Goal: Information Seeking & Learning: Learn about a topic

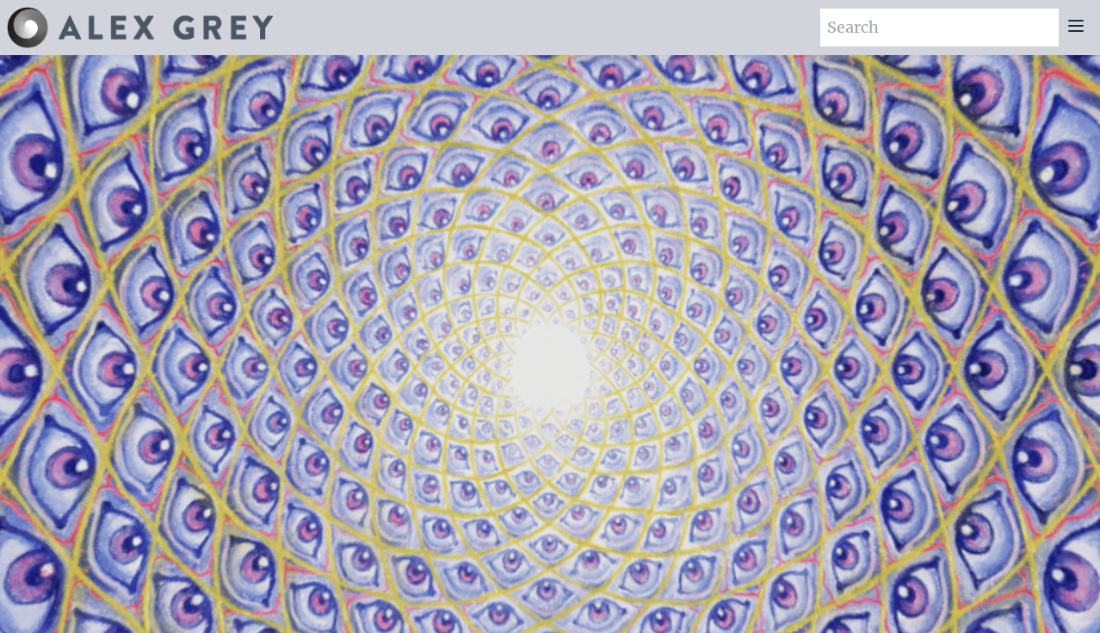
scroll to position [170, 0]
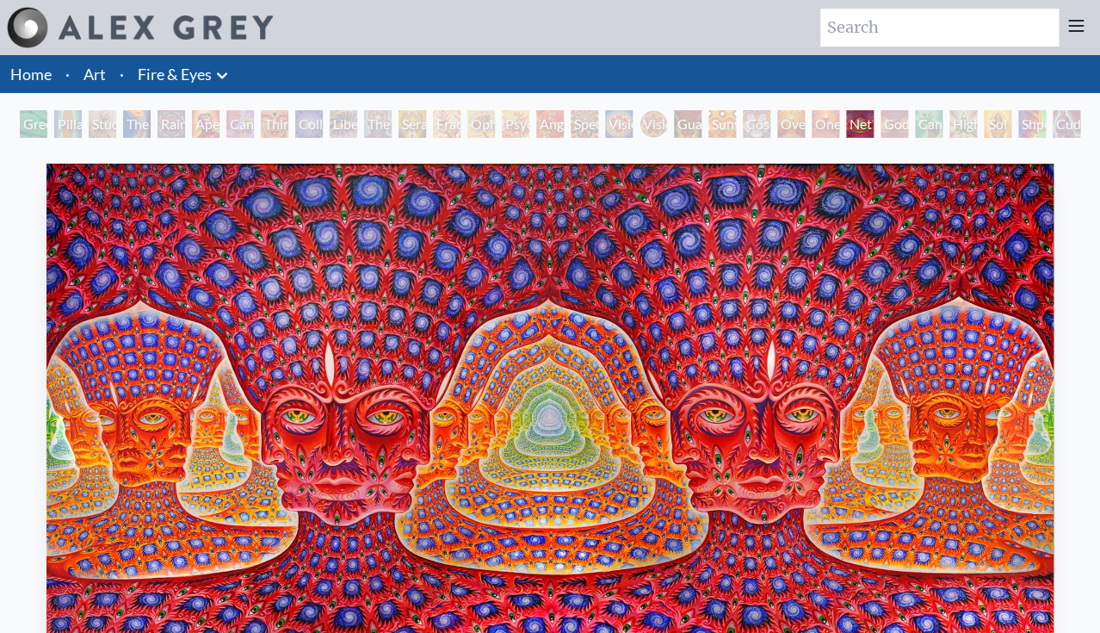
scroll to position [9, 0]
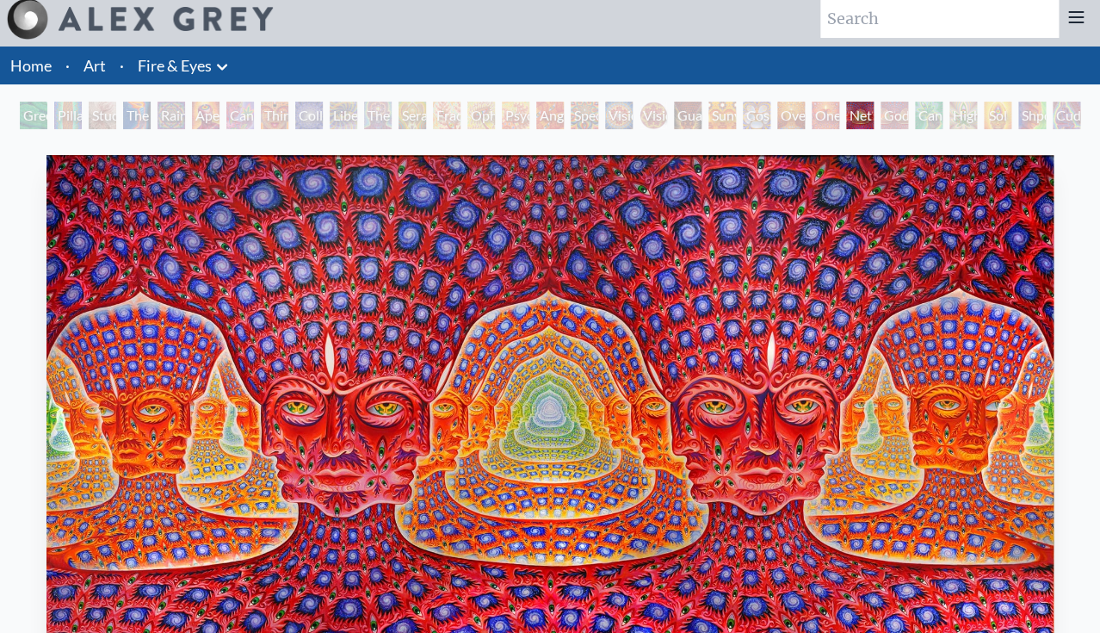
click at [35, 70] on link "Home" at bounding box center [30, 65] width 41 height 19
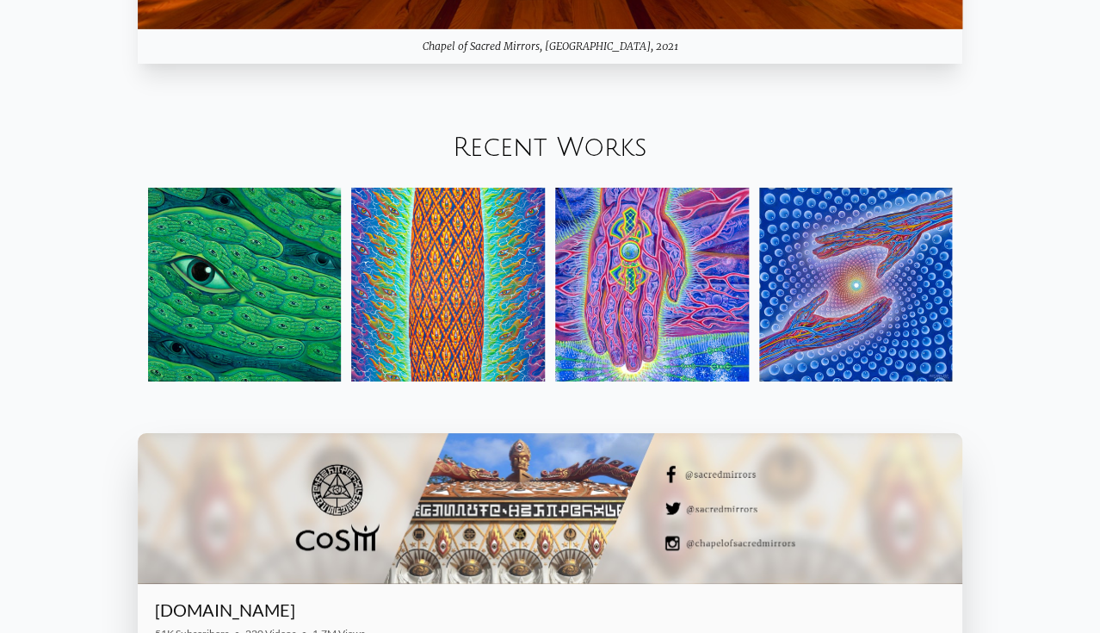
scroll to position [1889, 0]
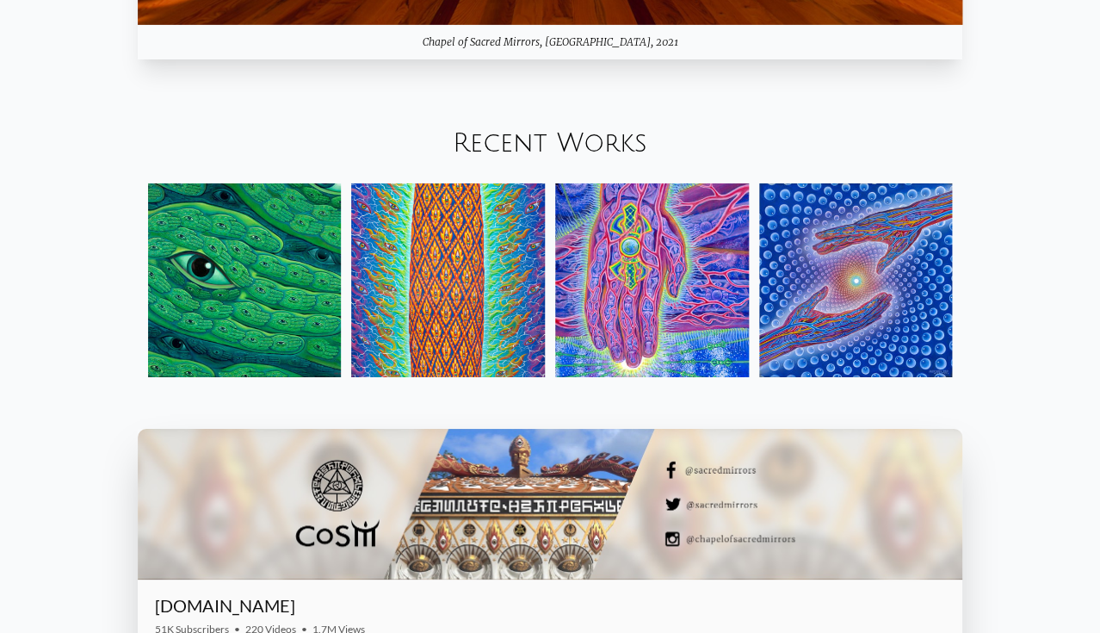
click at [819, 300] on img at bounding box center [856, 280] width 194 height 194
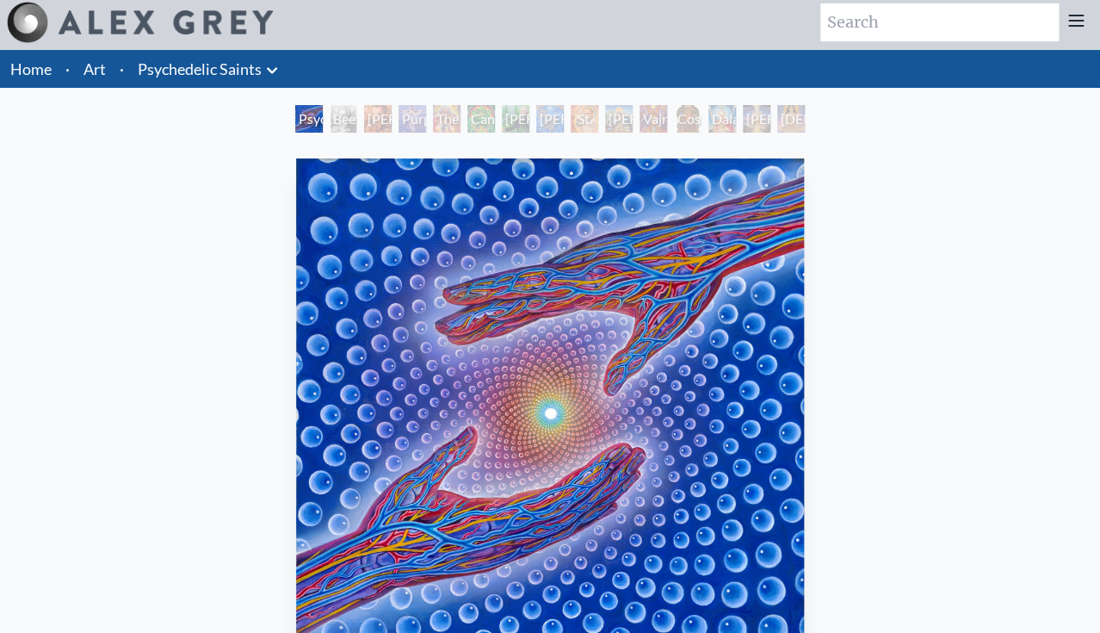
scroll to position [4, 0]
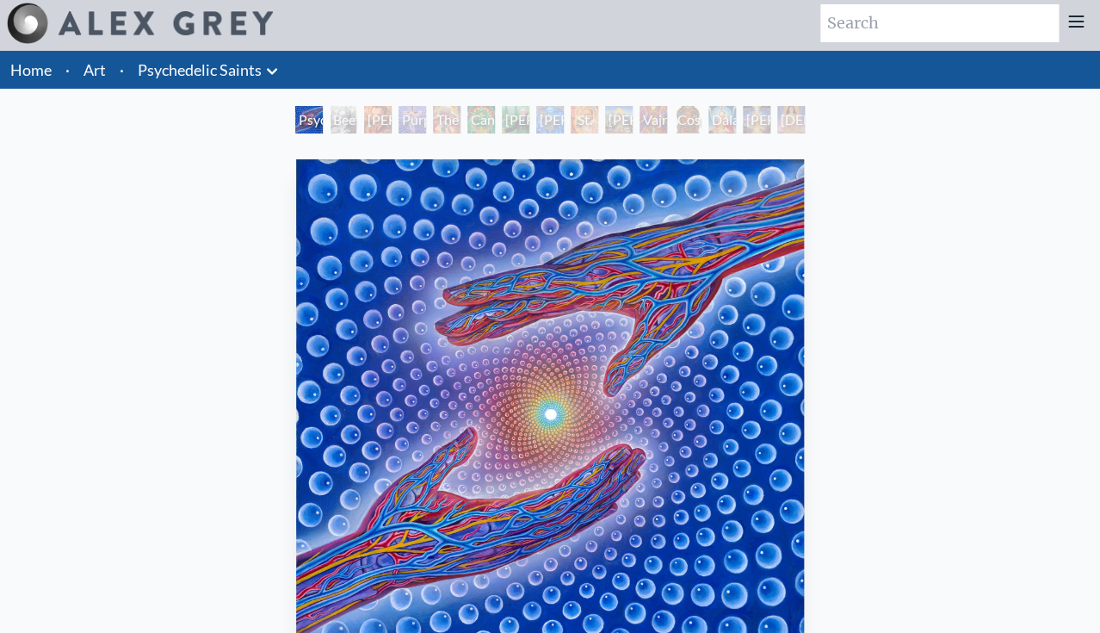
click at [345, 125] on div "Beethoven" at bounding box center [344, 120] width 28 height 28
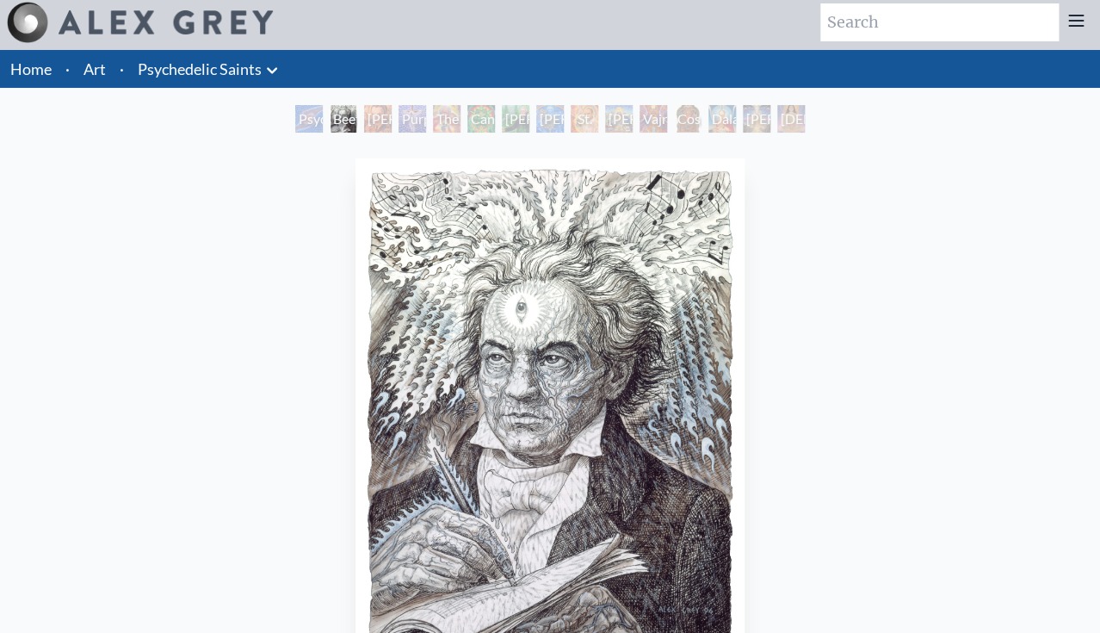
click at [392, 112] on div "Stanislav Grof M.D., Cartographer of Consciousness" at bounding box center [378, 119] width 28 height 28
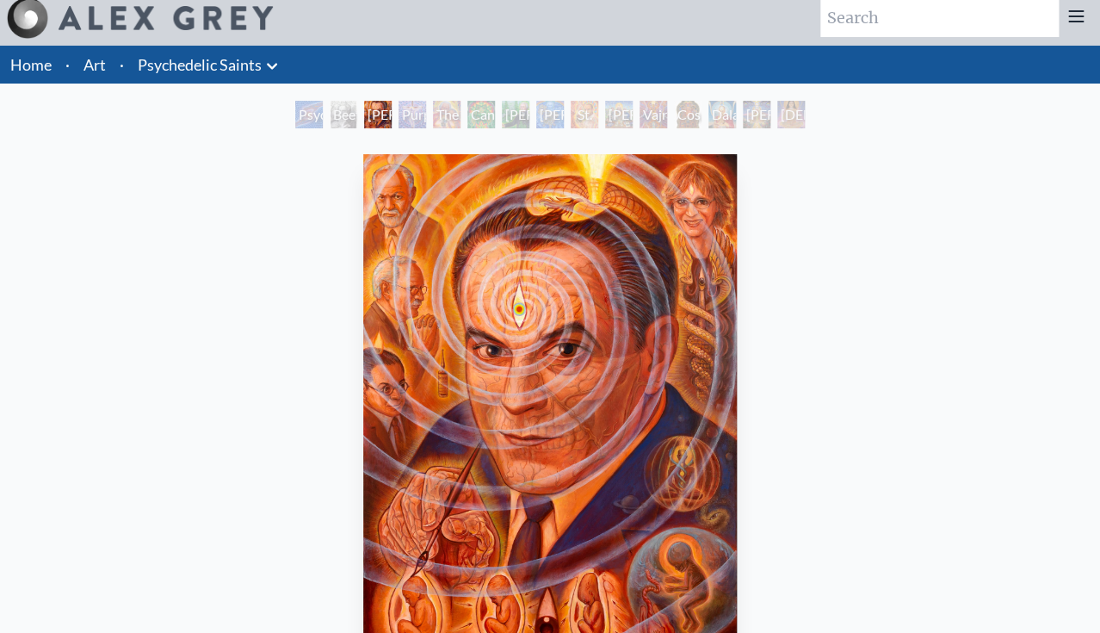
scroll to position [21, 0]
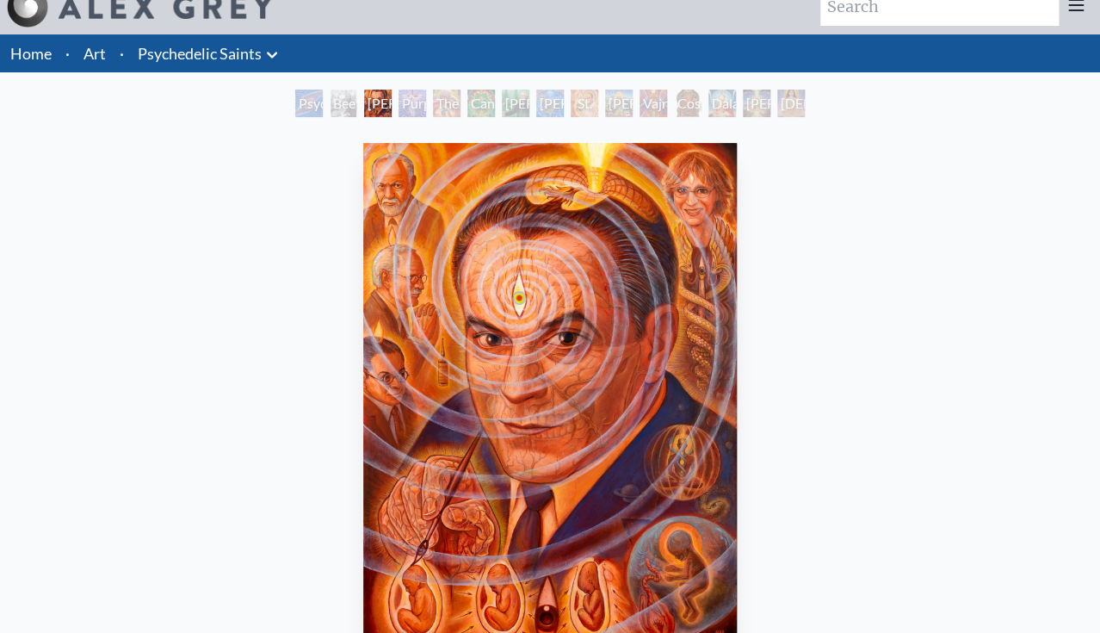
click at [406, 117] on div "Purple Jesus" at bounding box center [412, 104] width 28 height 28
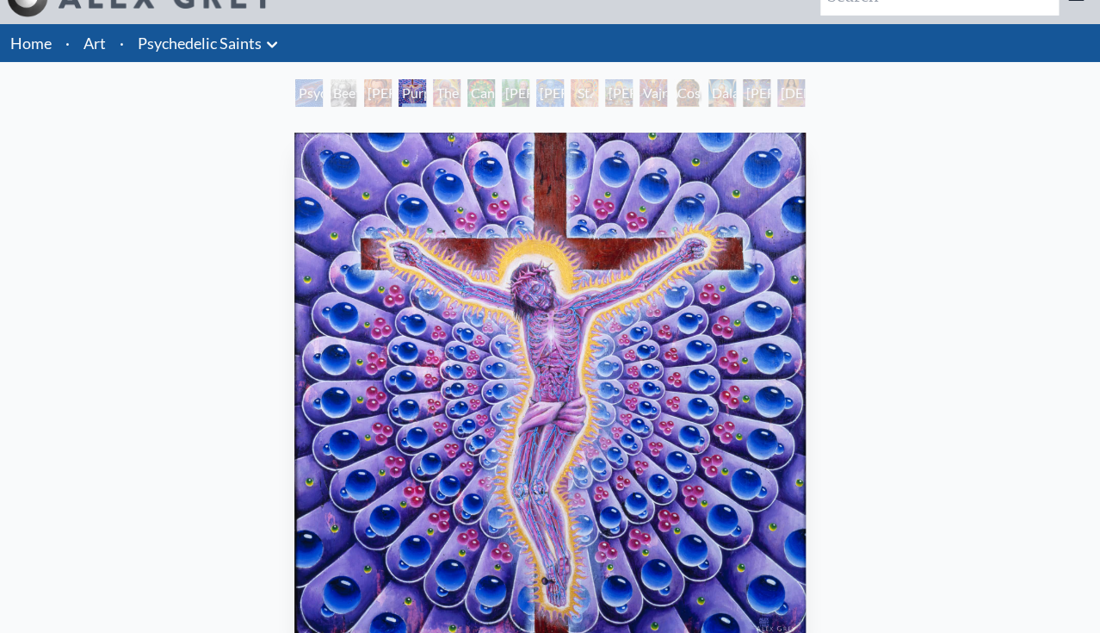
click at [460, 105] on div "The Shulgins and their Alchemical Angels" at bounding box center [447, 93] width 28 height 28
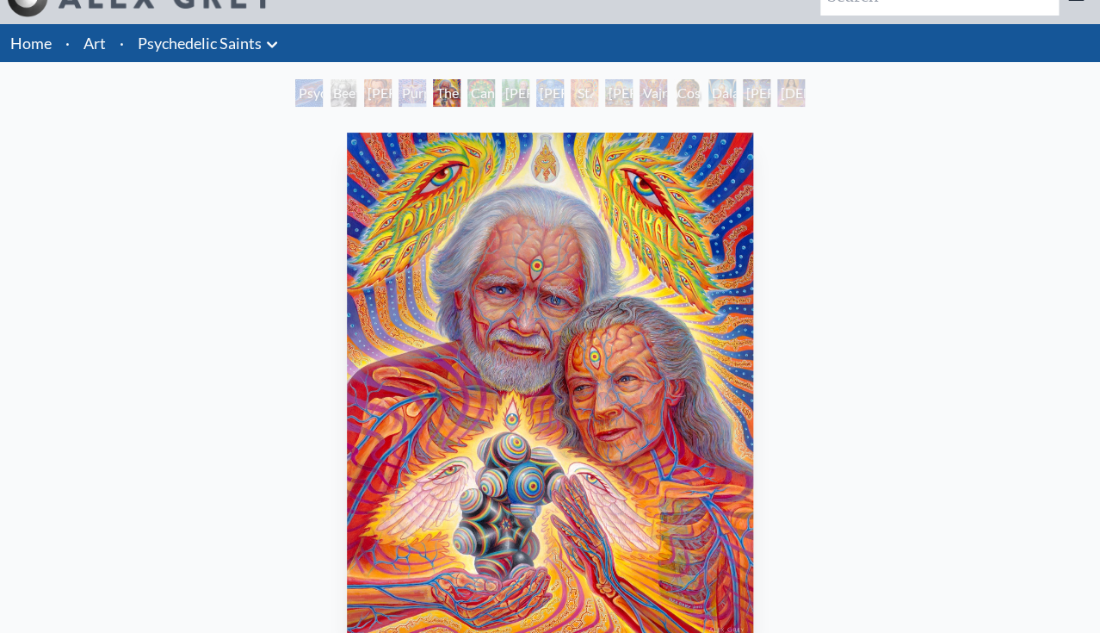
scroll to position [27, 0]
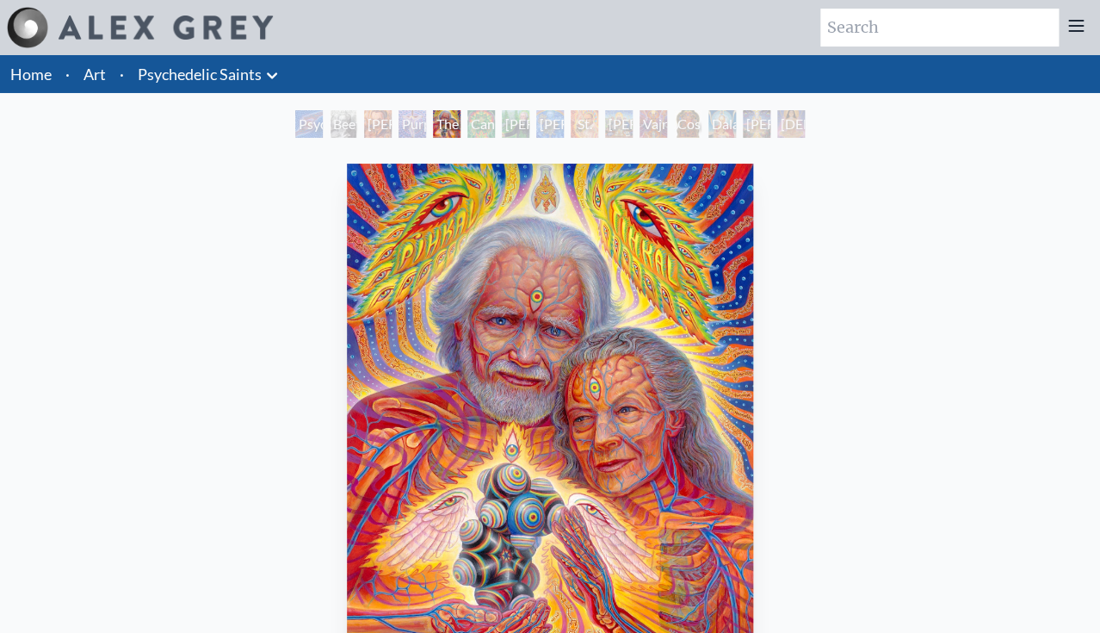
click at [478, 128] on div "Cannabacchus" at bounding box center [481, 124] width 28 height 28
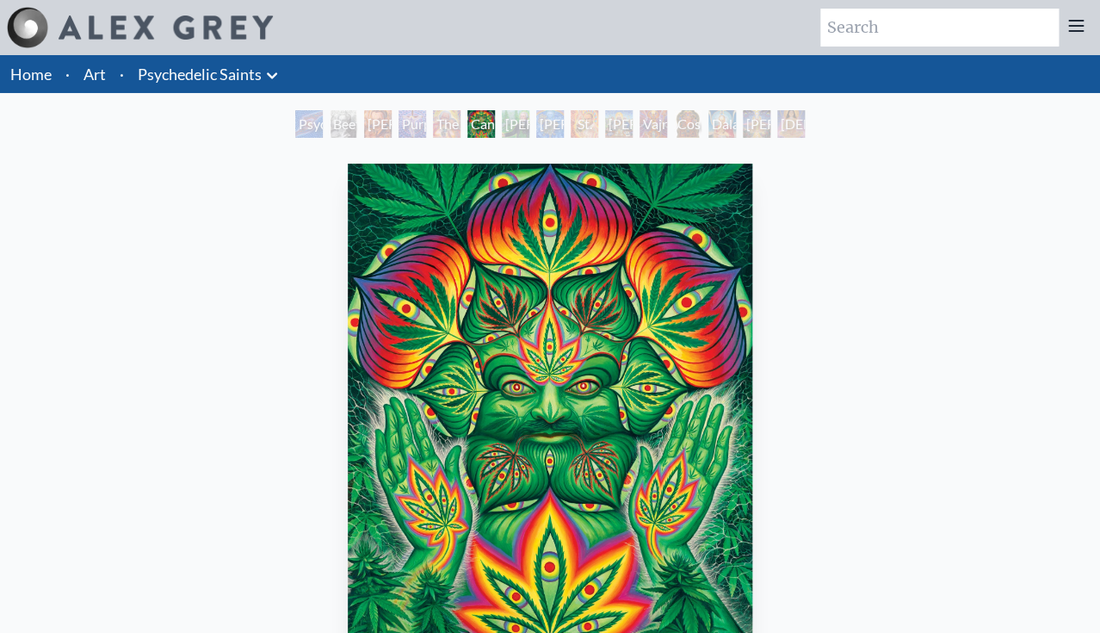
click at [552, 124] on div "Albert Hofmann & the New Eleusis" at bounding box center [550, 124] width 28 height 28
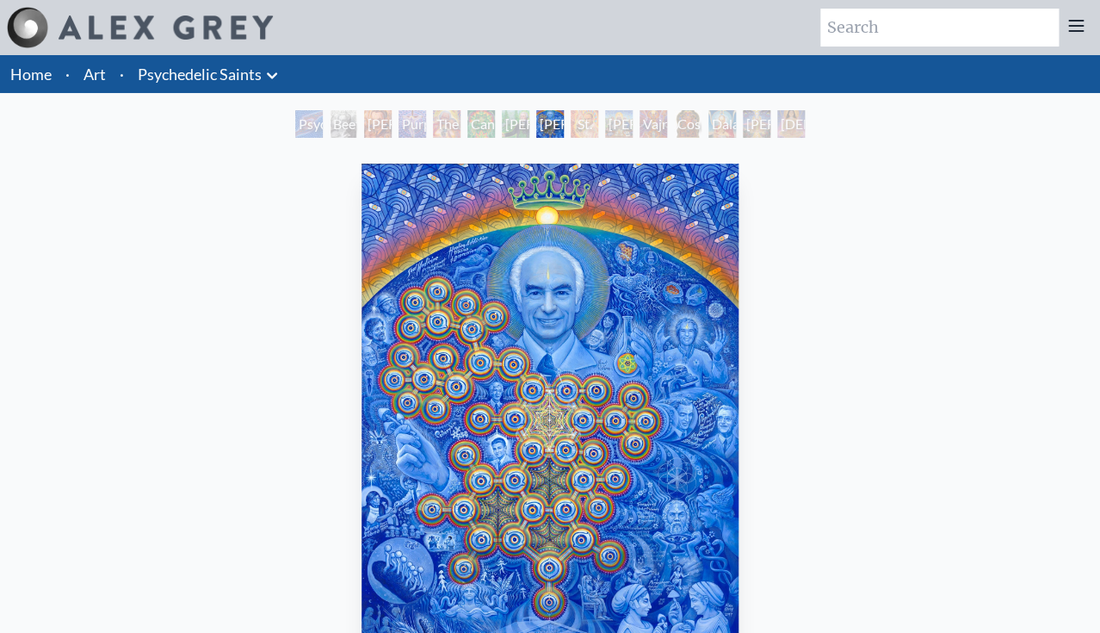
click at [667, 127] on div "Vajra Guru" at bounding box center [653, 124] width 28 height 28
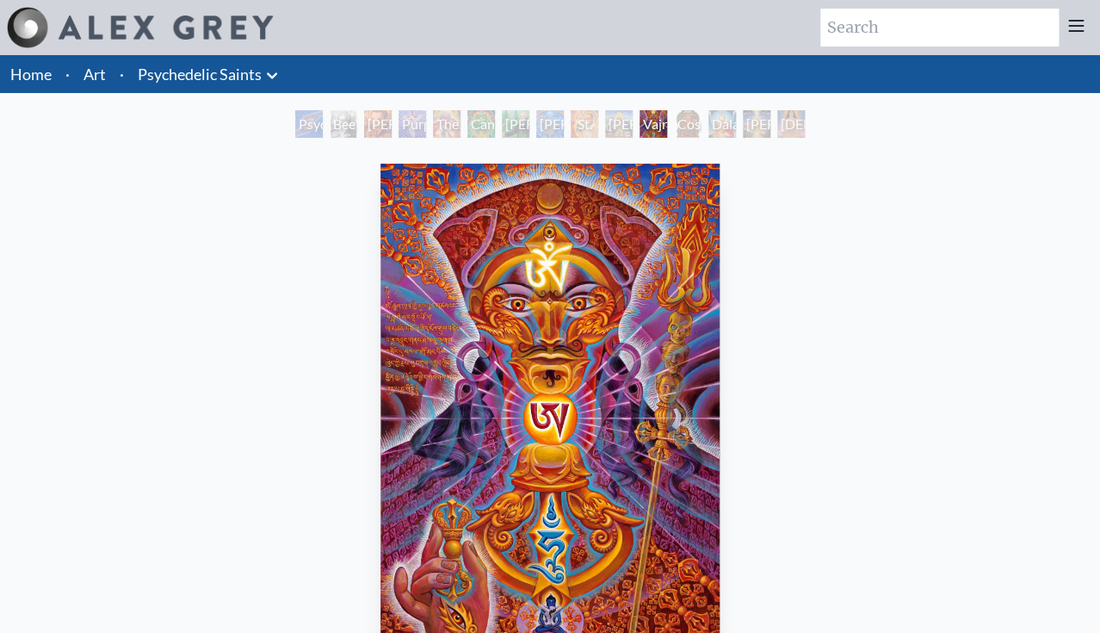
click at [701, 130] on div "Cosmic Christ" at bounding box center [688, 124] width 28 height 28
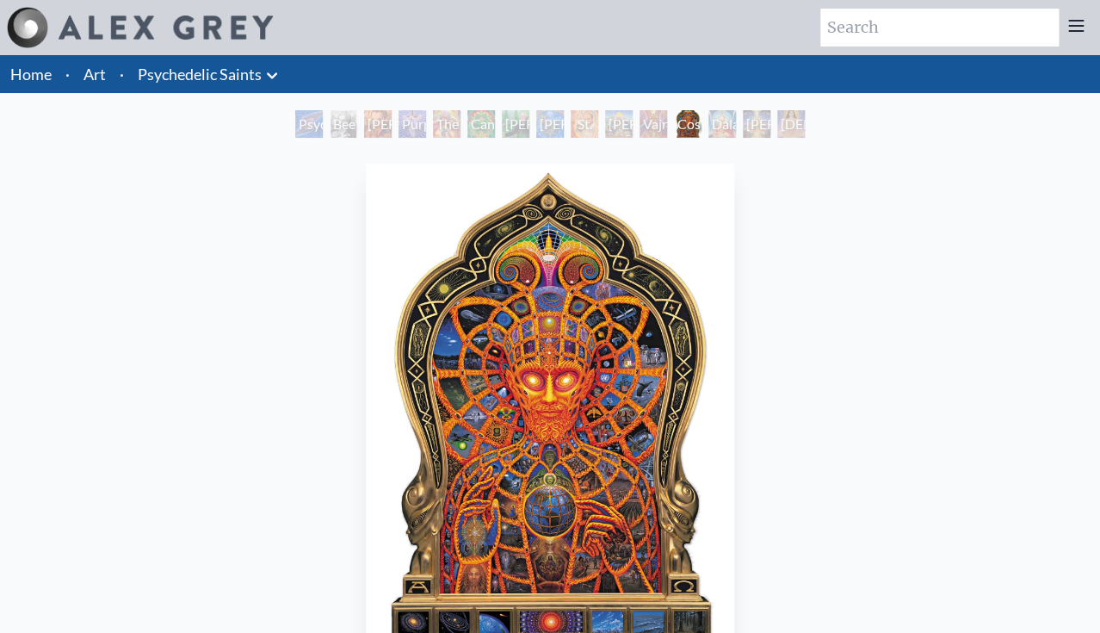
click at [746, 130] on div "Adi Da" at bounding box center [757, 124] width 28 height 28
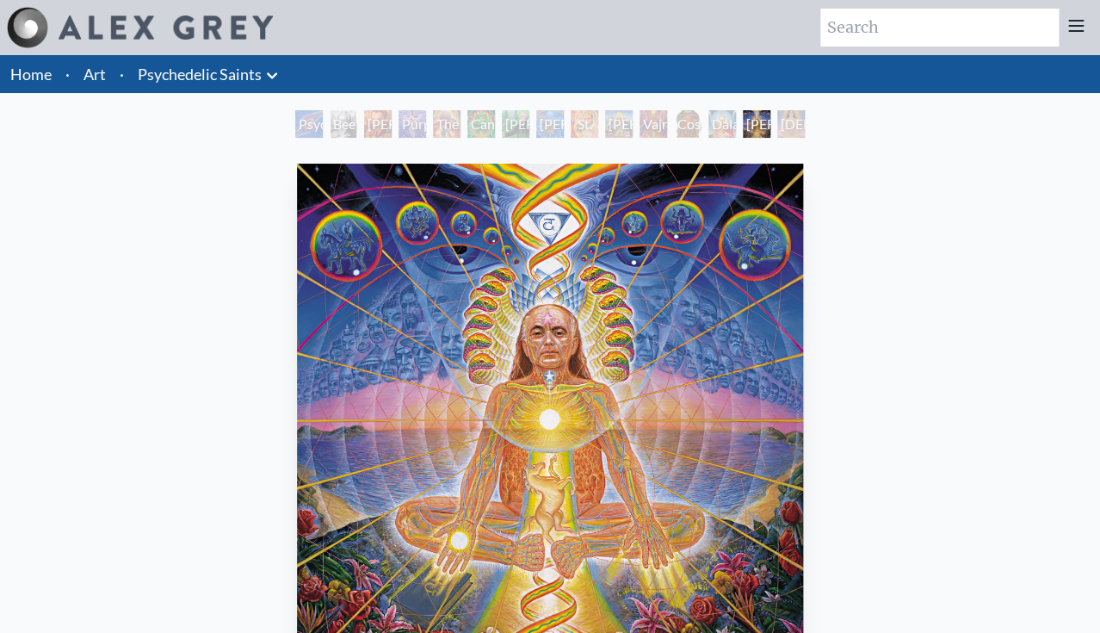
click at [799, 127] on div "Namaste" at bounding box center [791, 124] width 28 height 28
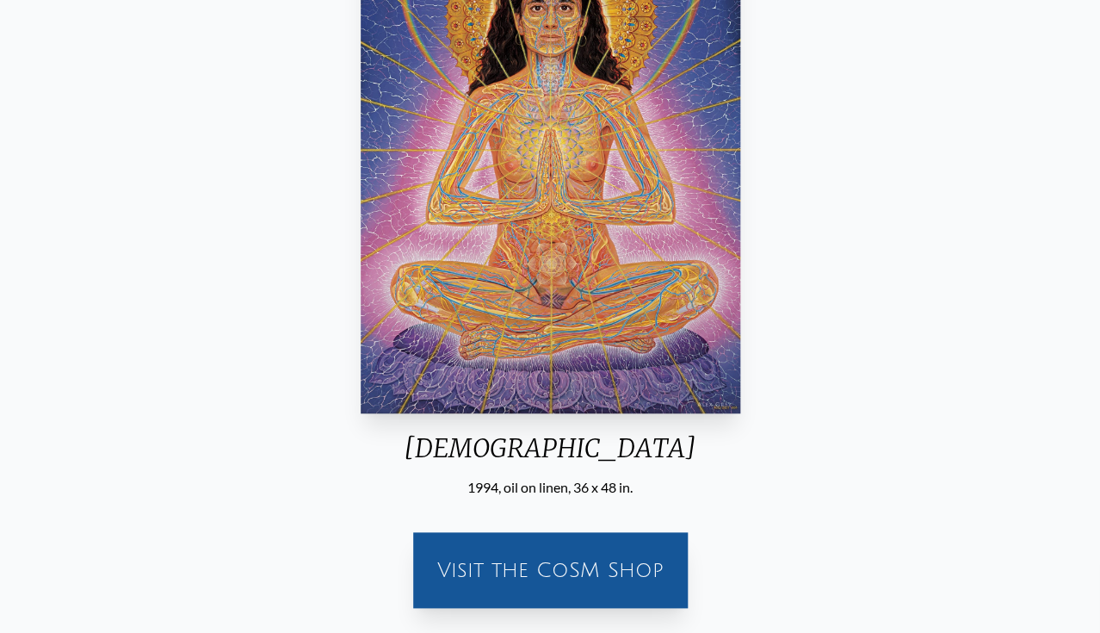
scroll to position [311, 0]
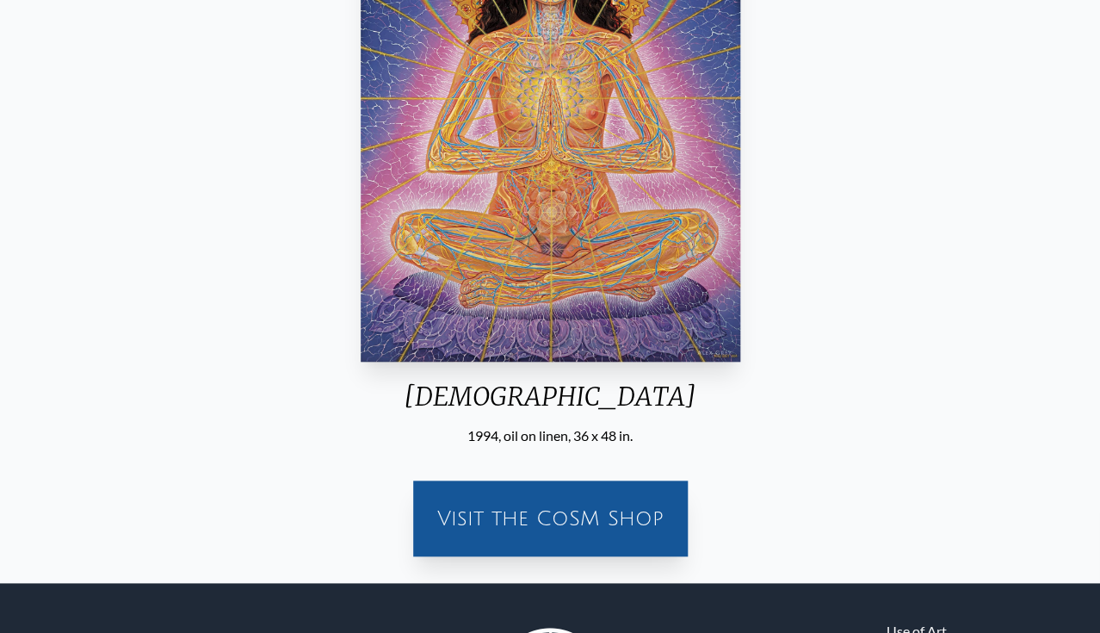
click at [567, 522] on div "Visit the CoSM Shop" at bounding box center [550, 518] width 254 height 55
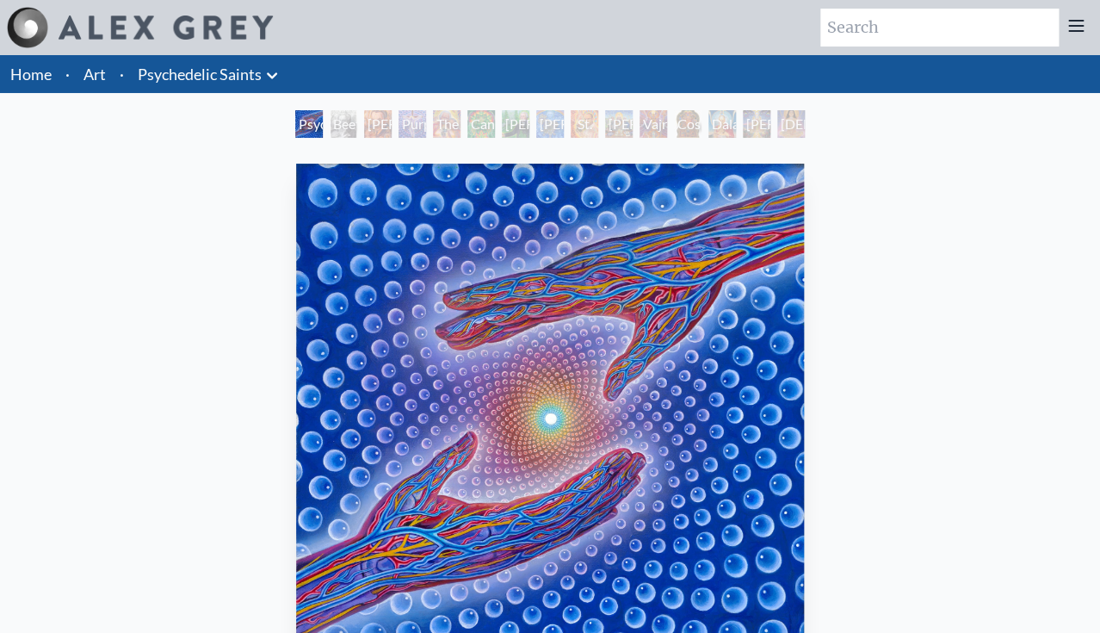
click at [102, 72] on link "Art" at bounding box center [94, 74] width 22 height 24
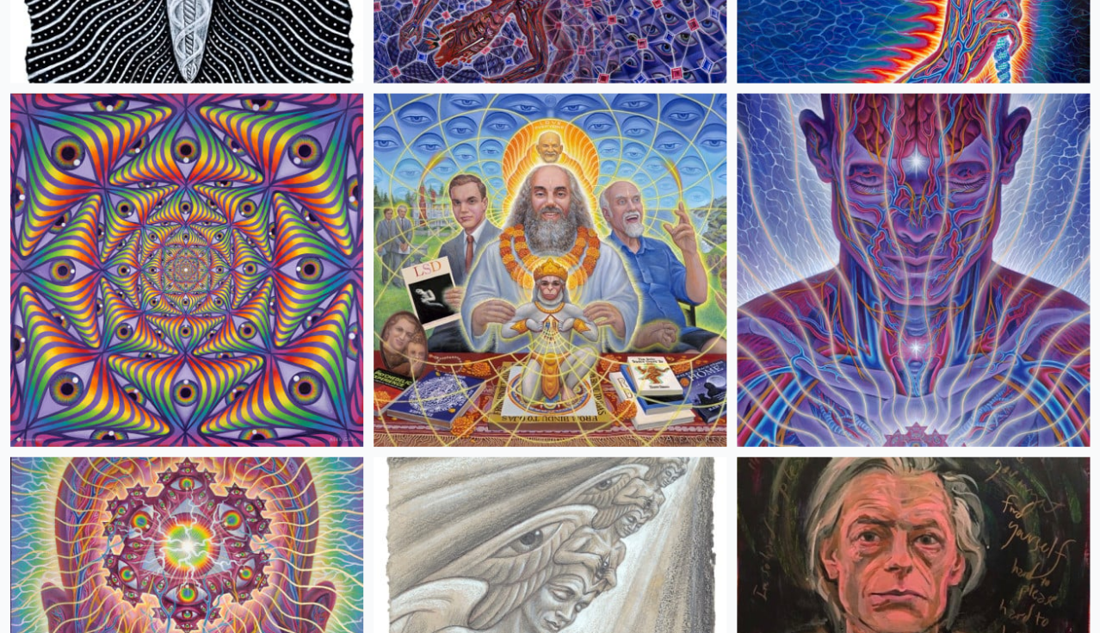
scroll to position [3370, 0]
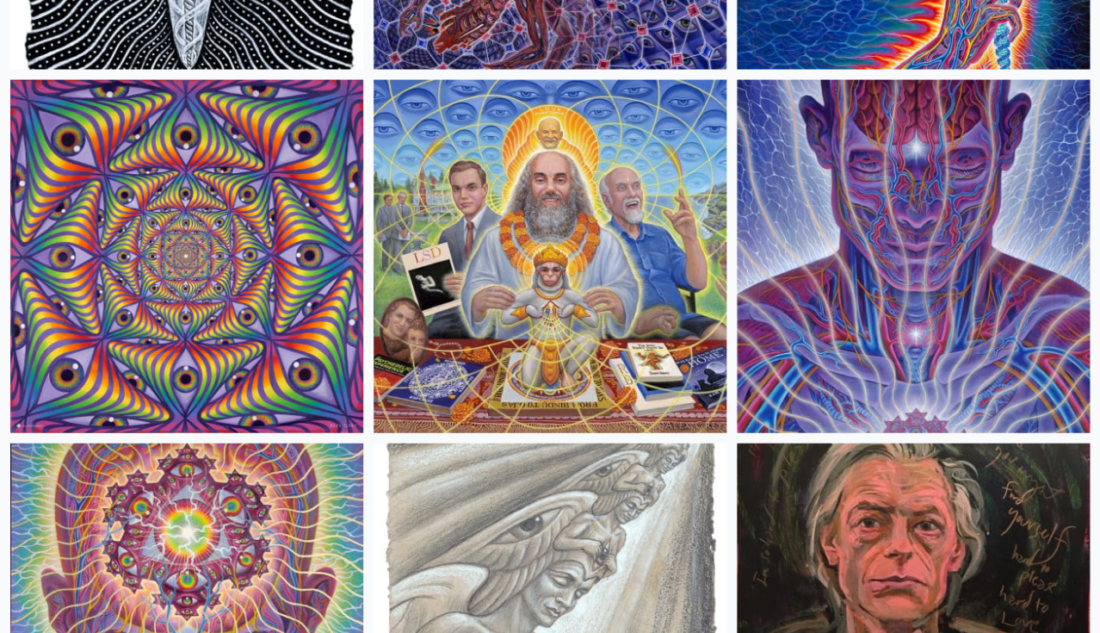
click at [201, 299] on img at bounding box center [186, 256] width 353 height 353
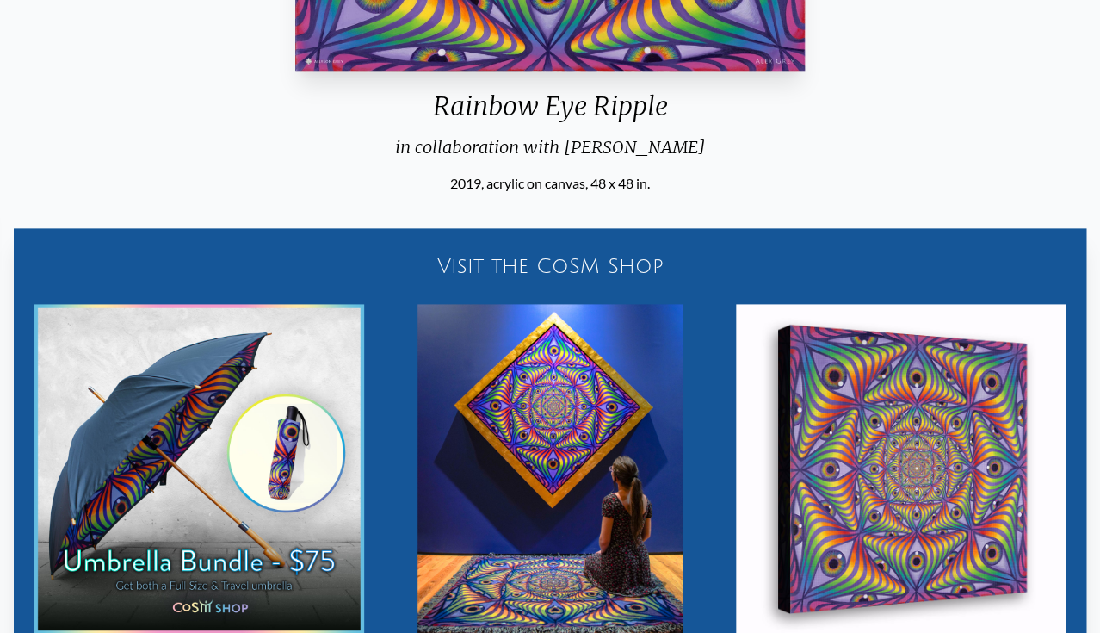
scroll to position [671, 0]
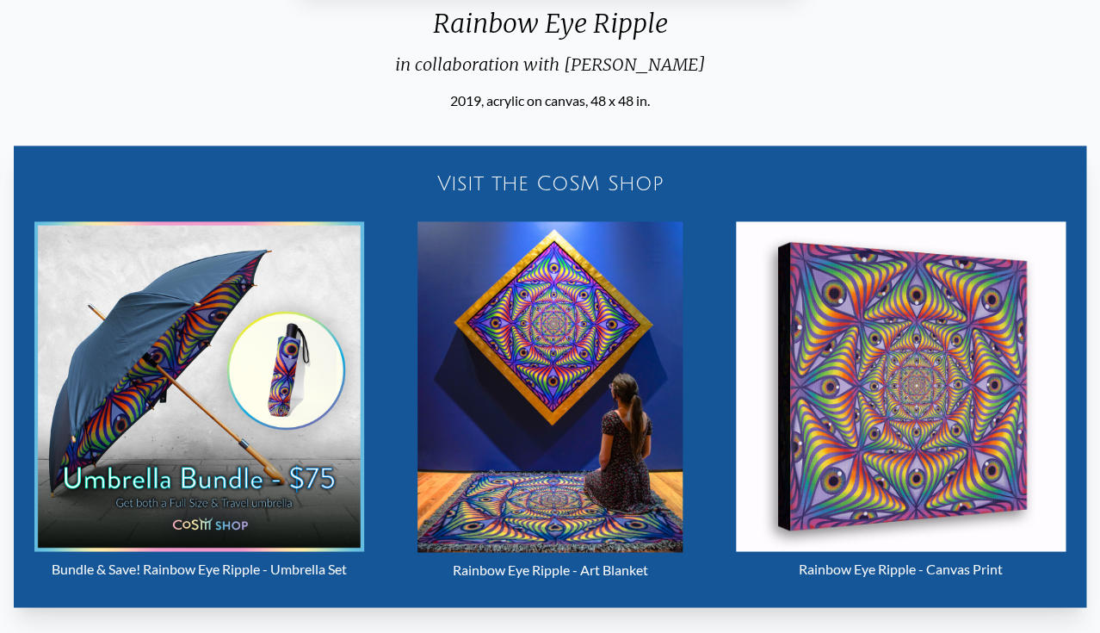
click at [959, 442] on img "5 / 31" at bounding box center [901, 386] width 330 height 330
